Goal: Transaction & Acquisition: Purchase product/service

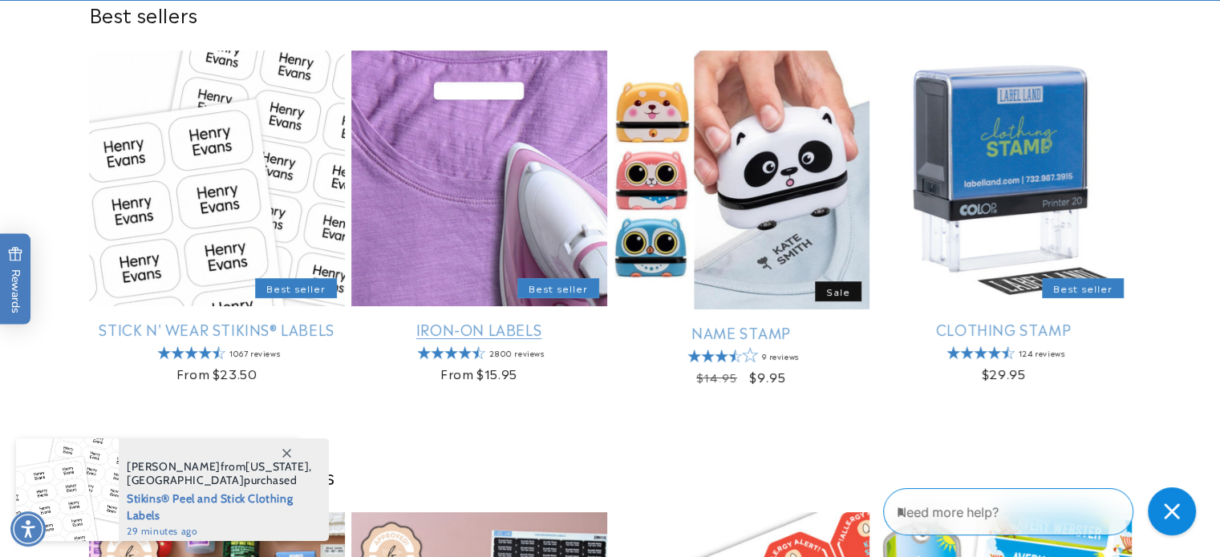
scroll to position [561, 0]
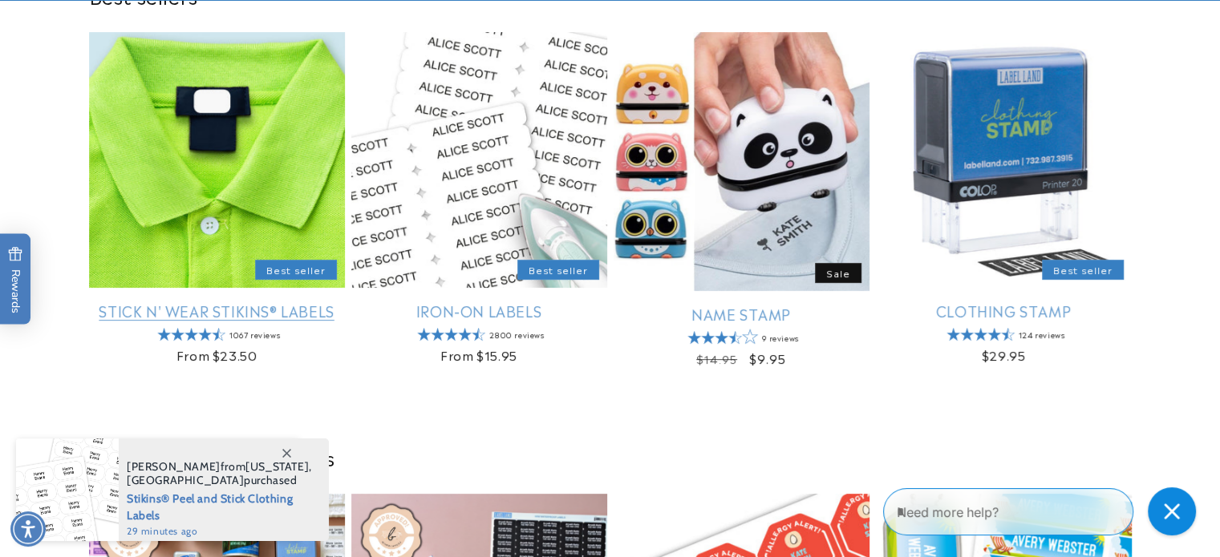
click at [233, 317] on link "Stick N' Wear Stikins® Labels" at bounding box center [217, 311] width 256 height 18
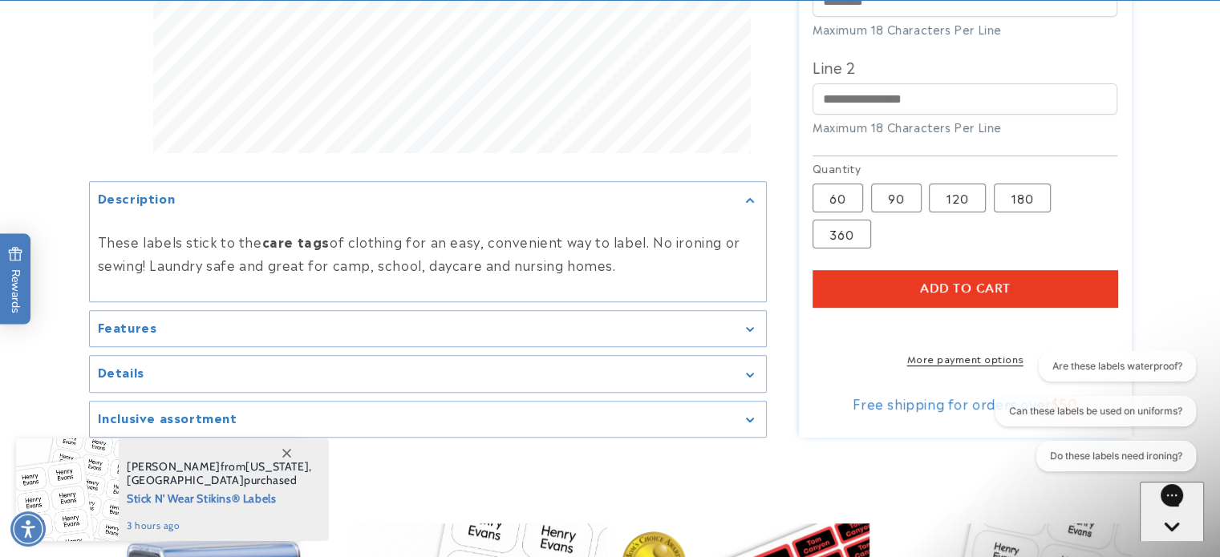
click at [747, 329] on icon "Gallery Viewer" at bounding box center [750, 329] width 8 height 5
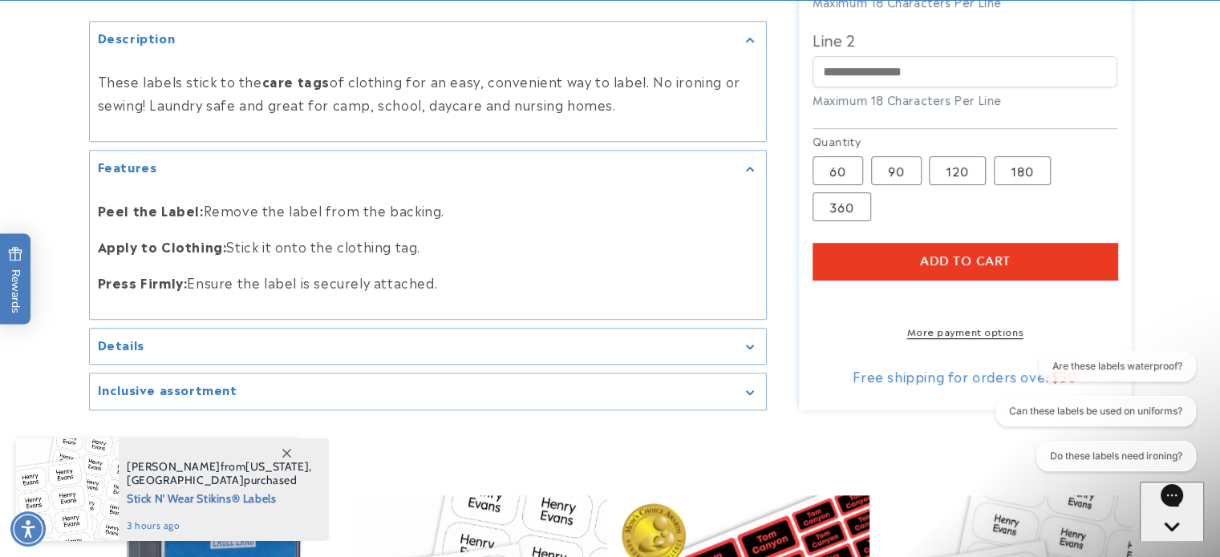
scroll to position [882, 0]
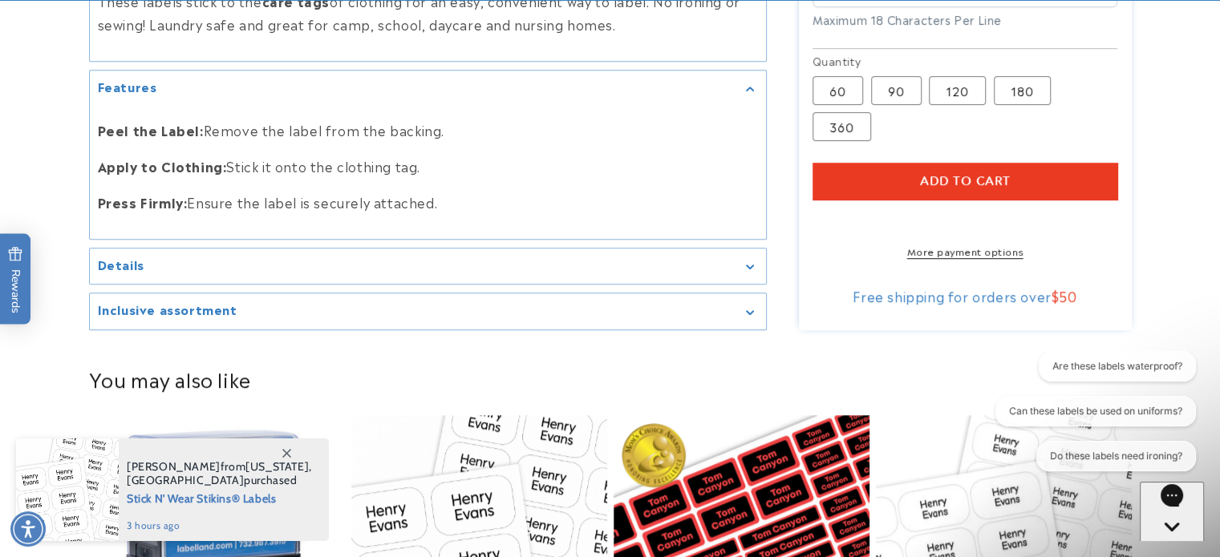
click at [748, 267] on icon "Gallery Viewer" at bounding box center [750, 267] width 8 height 5
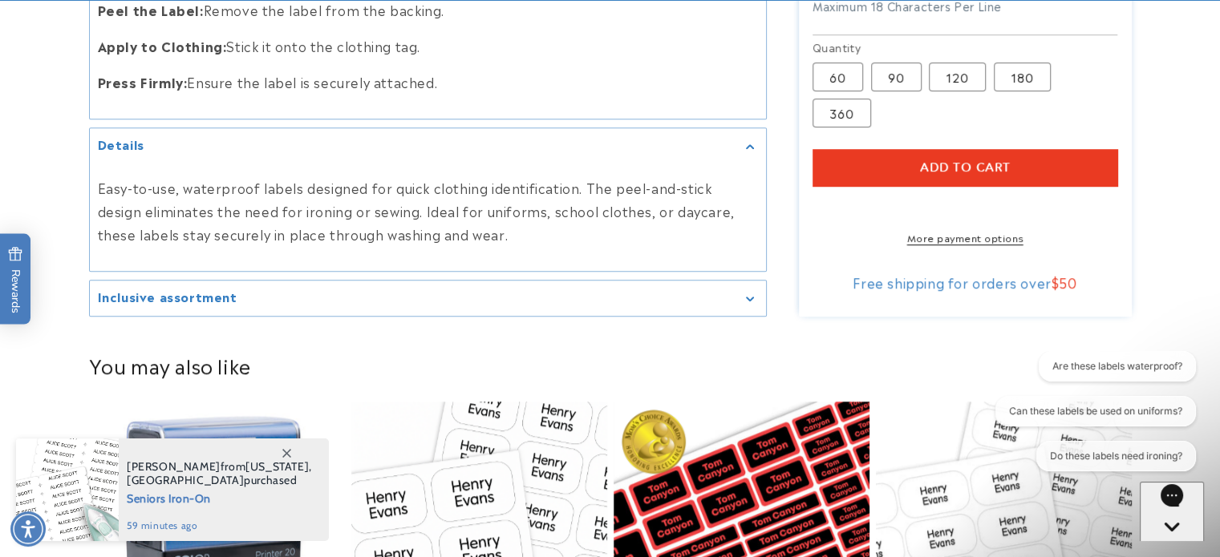
scroll to position [1043, 0]
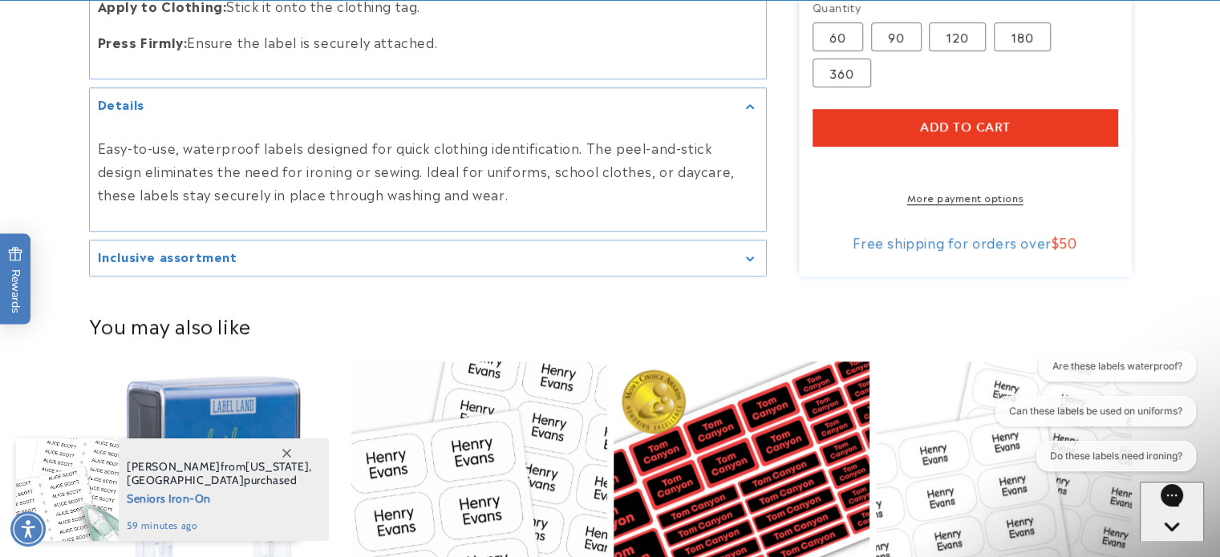
click at [754, 259] on div "Inclusive assortment" at bounding box center [428, 259] width 660 height 12
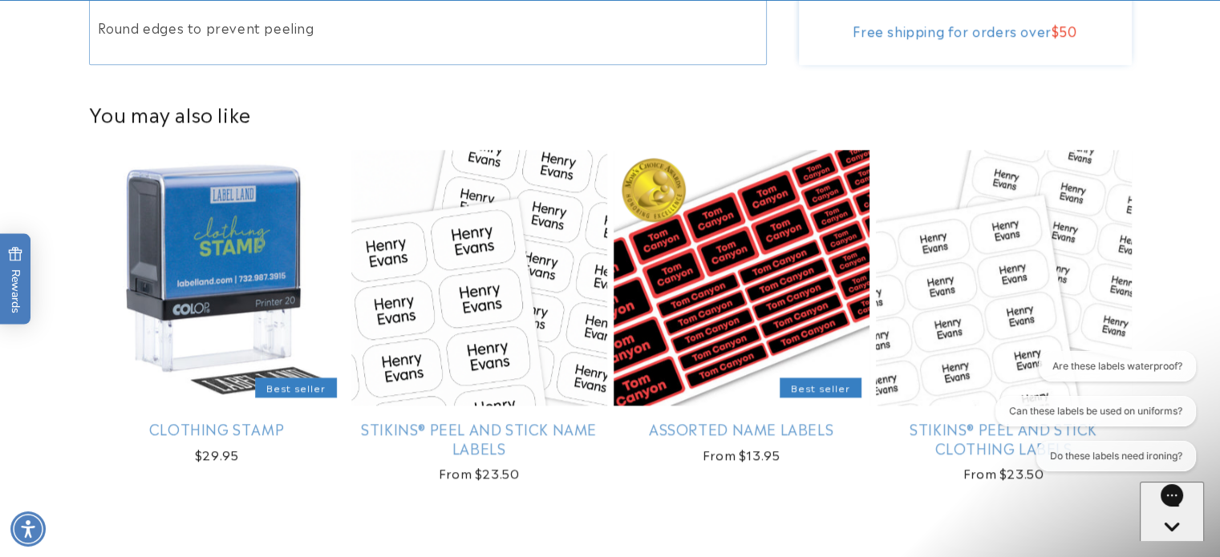
scroll to position [1524, 0]
